Goal: Book appointment/travel/reservation

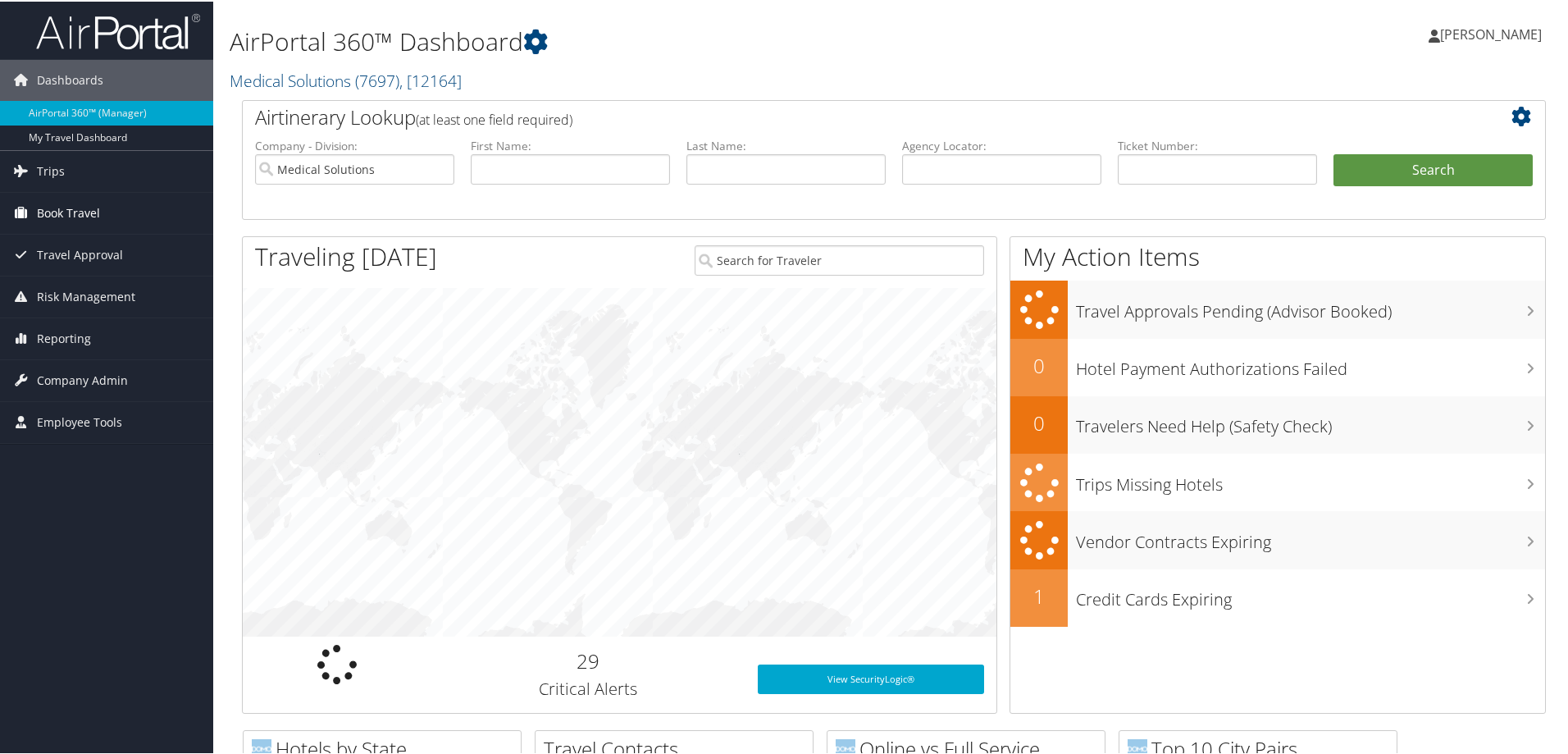
click at [77, 215] on span "Book Travel" at bounding box center [68, 211] width 63 height 41
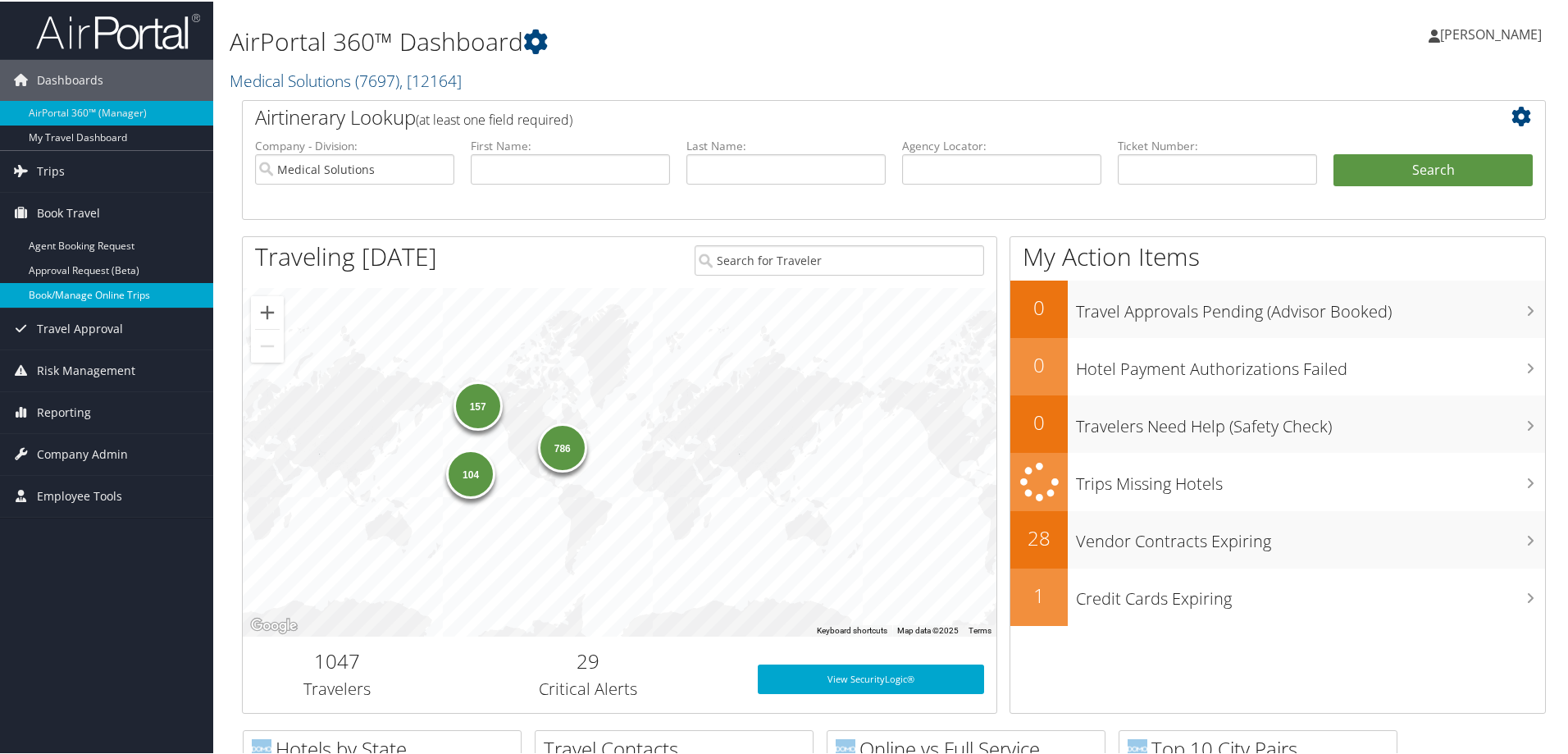
click at [100, 292] on link "Book/Manage Online Trips" at bounding box center [107, 293] width 214 height 24
